Goal: Navigation & Orientation: Find specific page/section

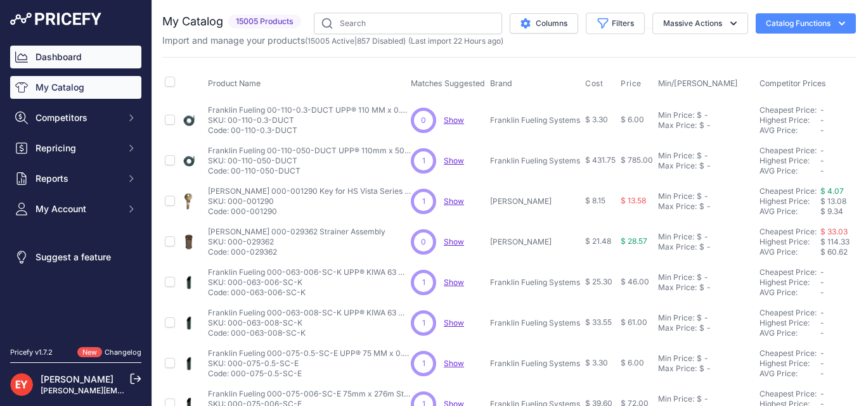
click at [76, 65] on link "Dashboard" at bounding box center [75, 57] width 131 height 23
